Goal: Task Accomplishment & Management: Complete application form

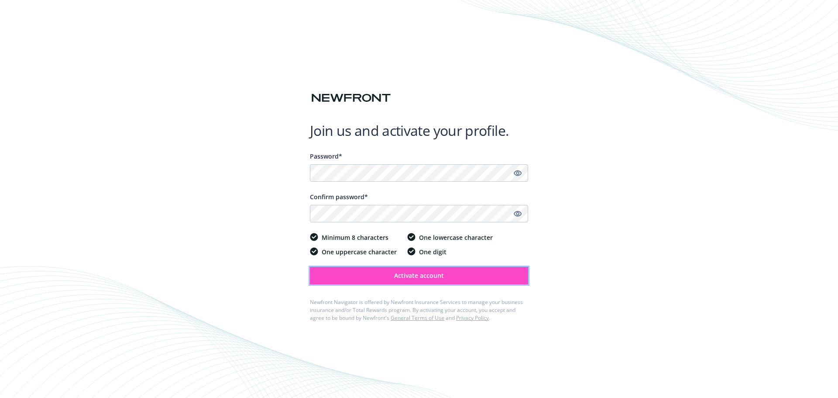
click at [426, 274] on span "Activate account" at bounding box center [419, 275] width 50 height 8
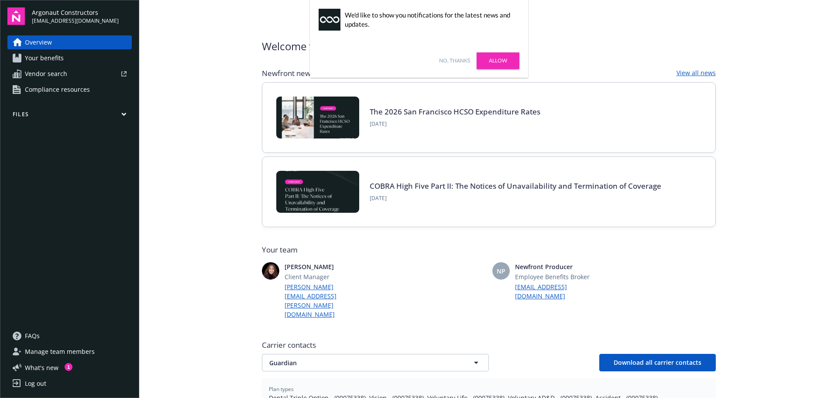
click at [498, 59] on link "Allow" at bounding box center [498, 60] width 43 height 17
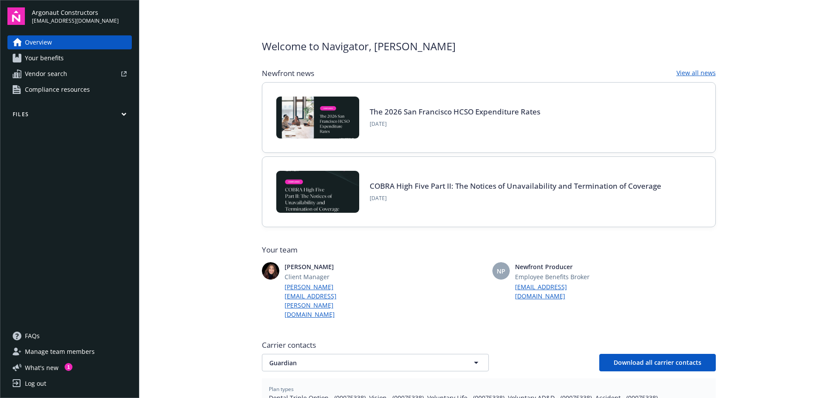
click at [340, 189] on img at bounding box center [317, 192] width 83 height 42
